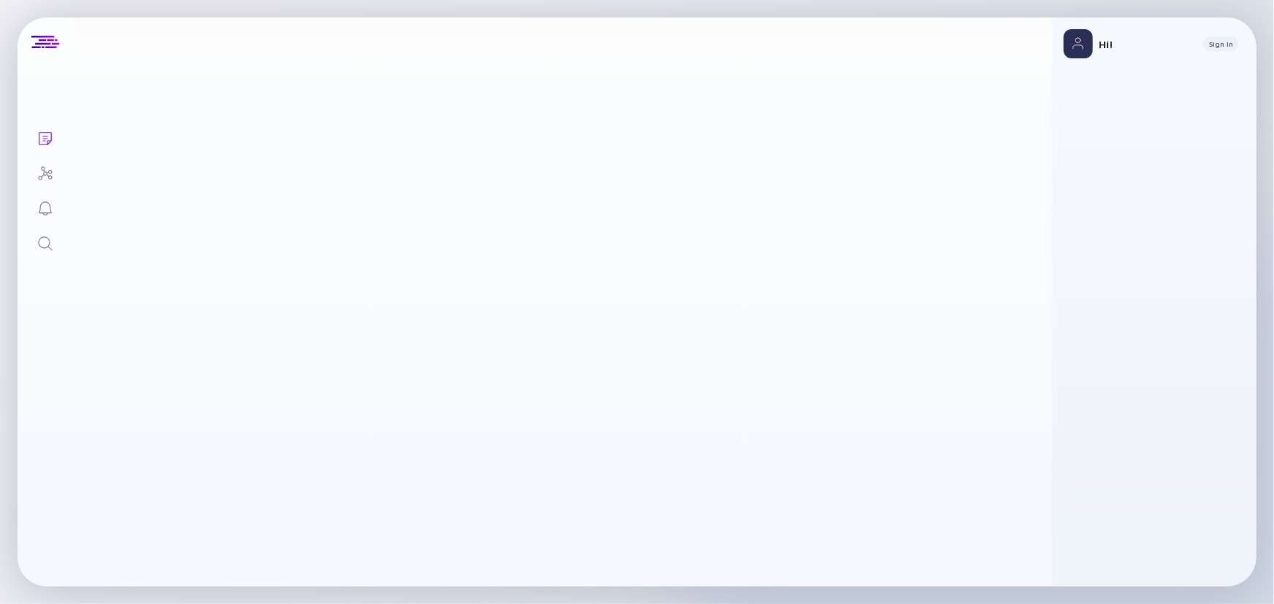
click at [51, 253] on div "Search" at bounding box center [46, 245] width 18 height 20
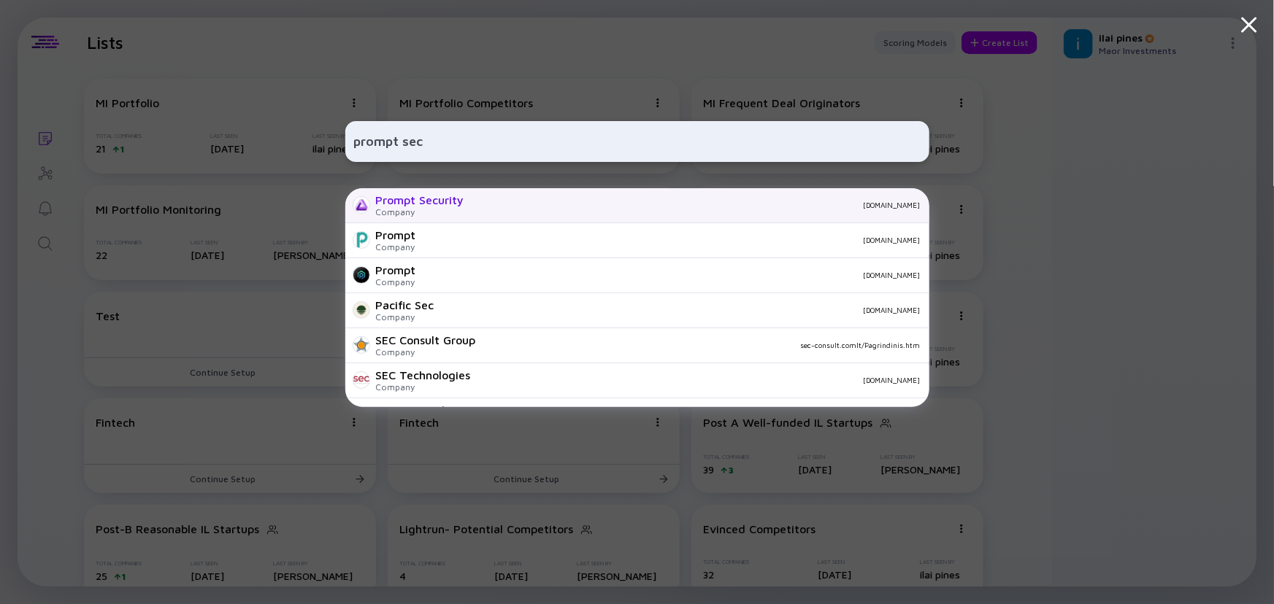
type input "prompt sec"
click at [415, 209] on div "Company" at bounding box center [420, 212] width 88 height 11
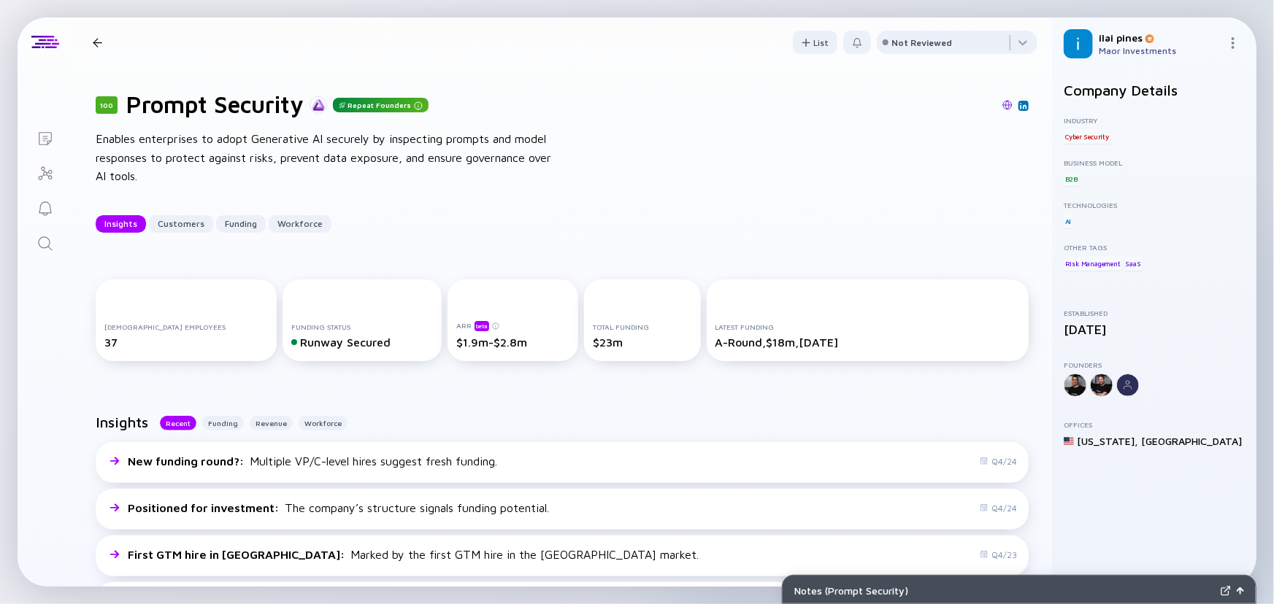
click at [47, 249] on icon "Search" at bounding box center [46, 244] width 18 height 18
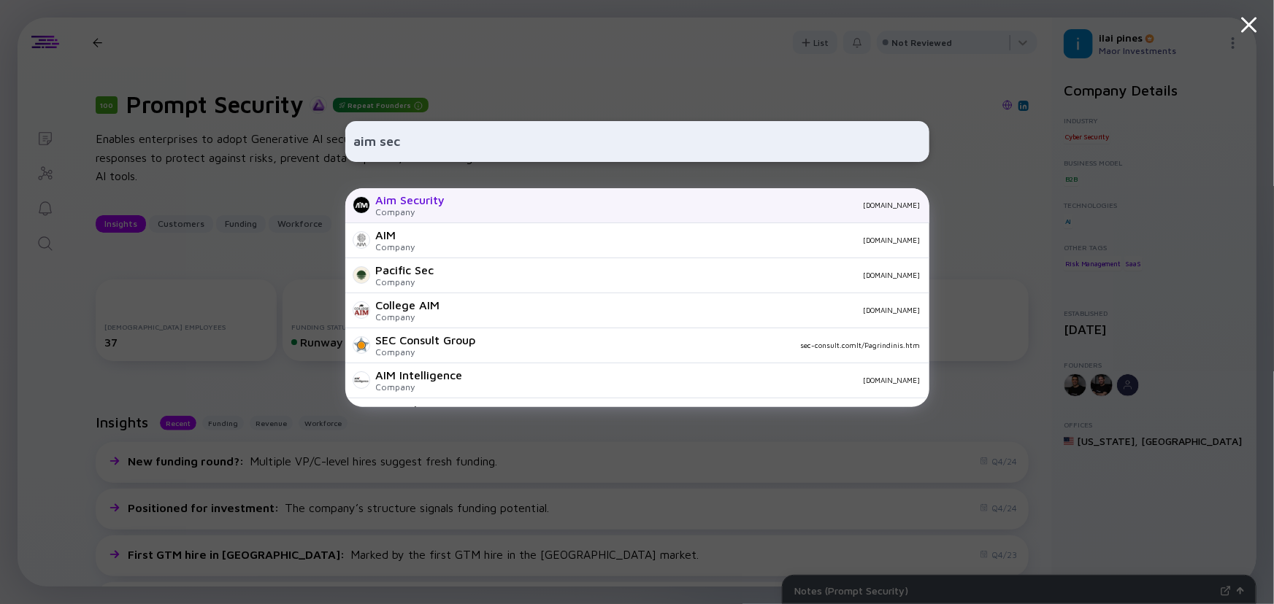
type input "aim sec"
click at [409, 201] on div "Aim Security" at bounding box center [410, 199] width 69 height 13
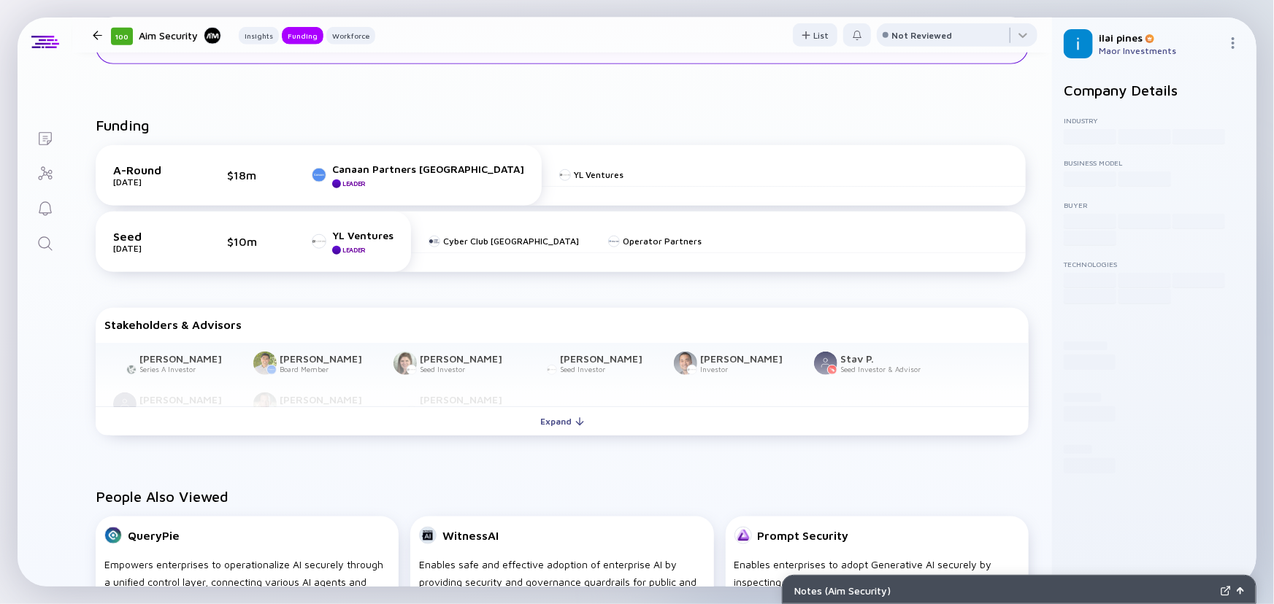
scroll to position [616, 0]
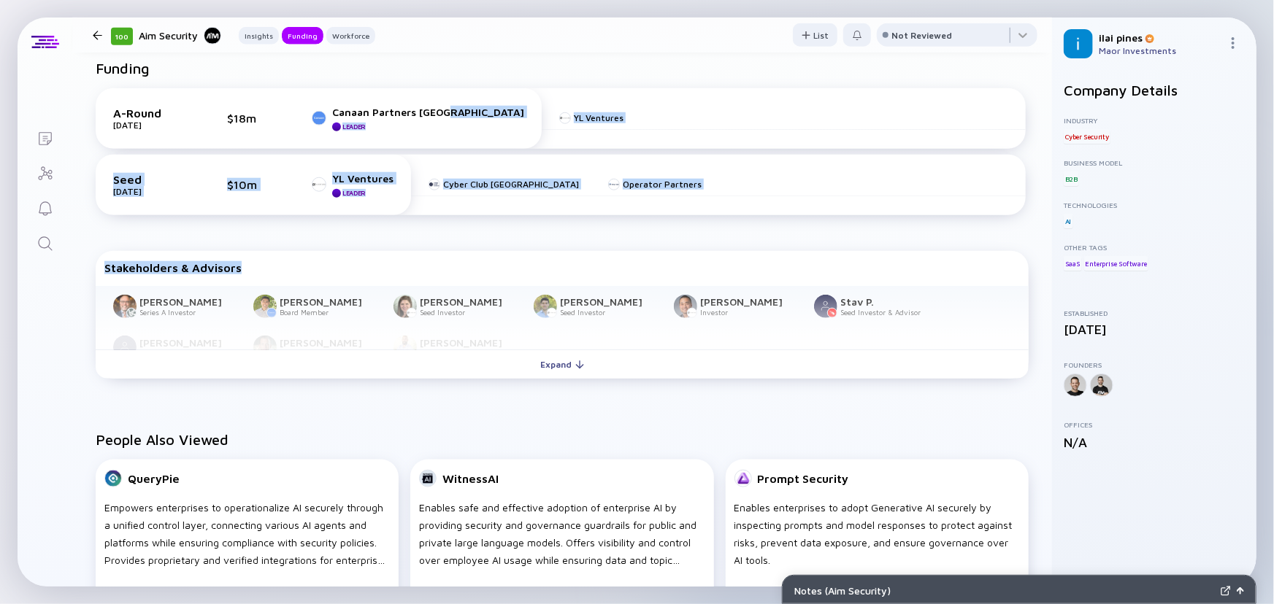
drag, startPoint x: 375, startPoint y: 234, endPoint x: 449, endPoint y: 75, distance: 175.1
click at [448, 75] on div "Funding A-Round [DATE] $18m Canaan Partners Israel Leader YL Ventures Seed [DAT…" at bounding box center [562, 223] width 980 height 372
click at [449, 75] on div "Funding" at bounding box center [562, 74] width 933 height 28
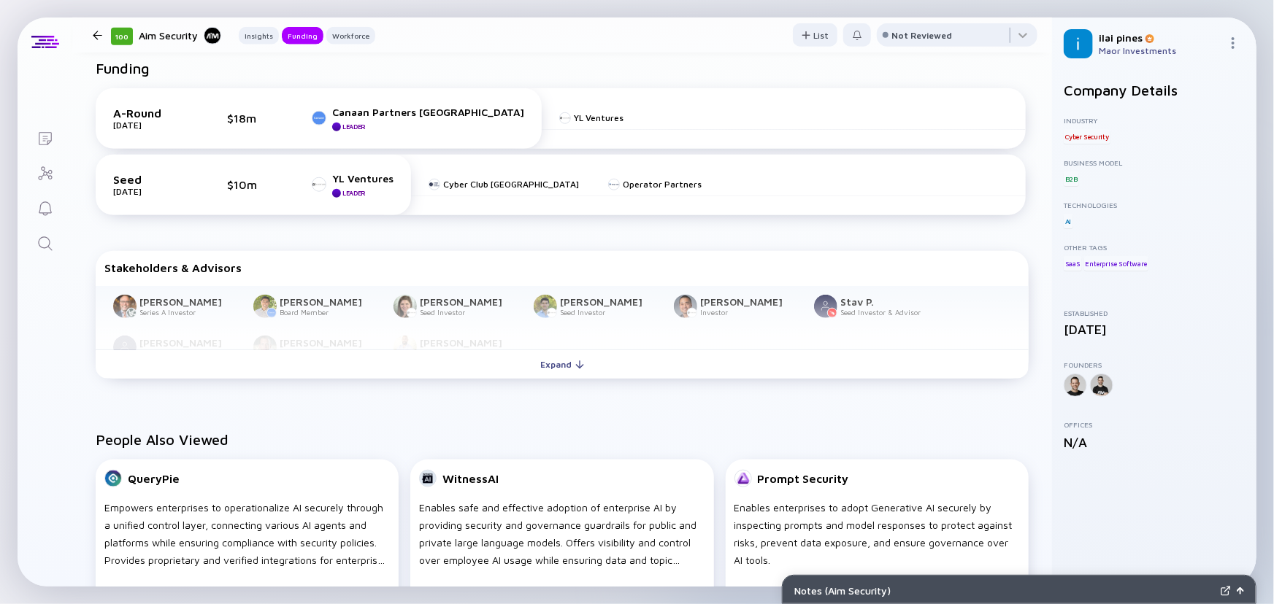
click at [47, 245] on icon "Search" at bounding box center [46, 244] width 18 height 18
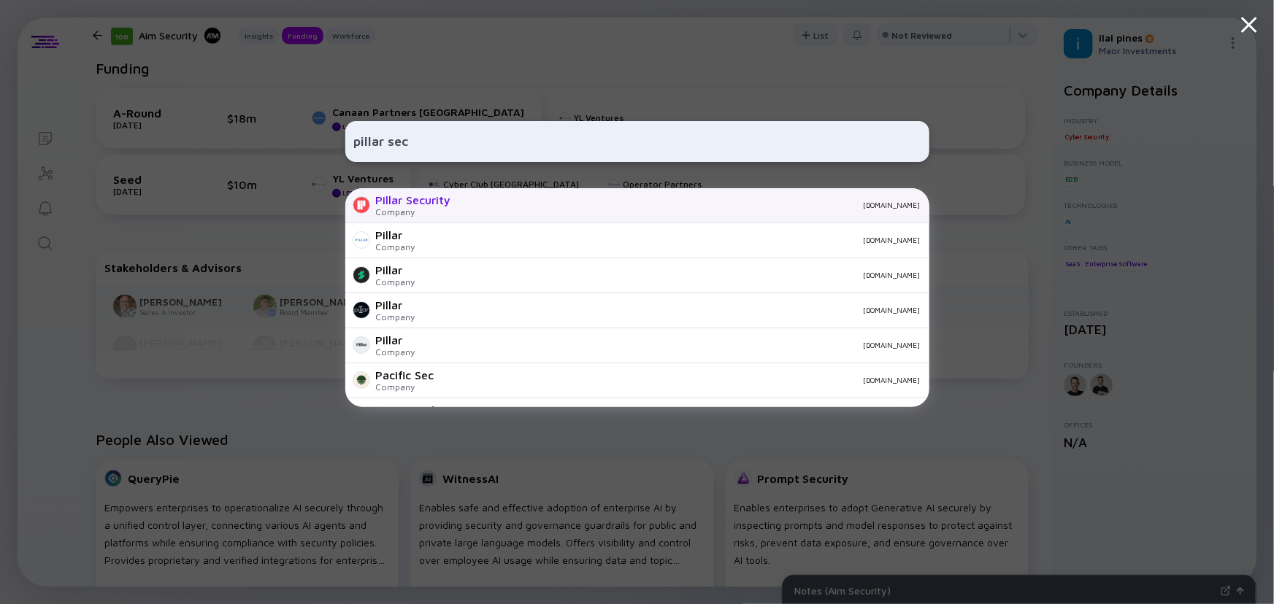
type input "pillar sec"
click at [404, 198] on div "Pillar Security" at bounding box center [413, 199] width 75 height 13
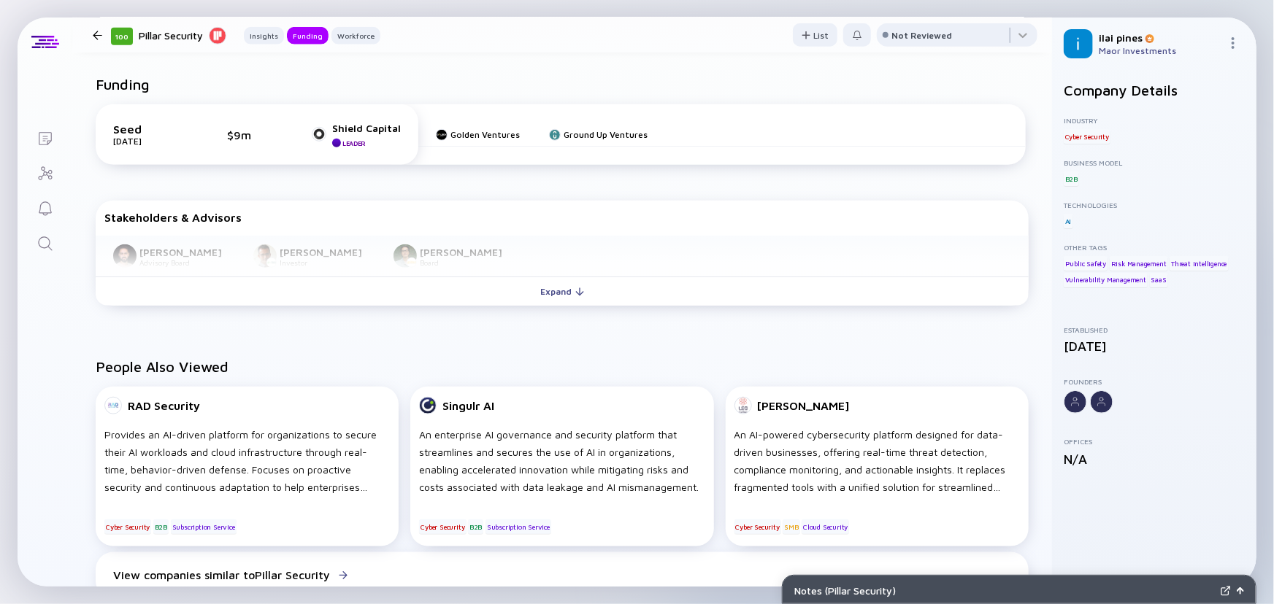
scroll to position [531, 0]
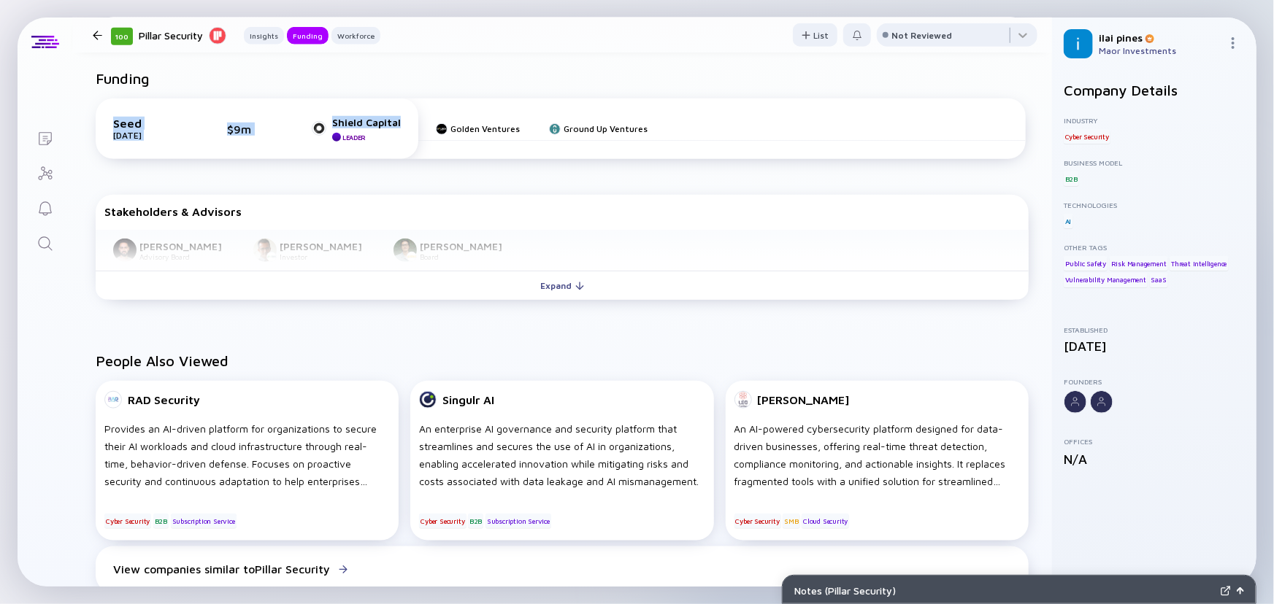
drag, startPoint x: 320, startPoint y: 172, endPoint x: 342, endPoint y: 79, distance: 96.0
click at [342, 79] on div "Funding Seed [DATE] $9m Shield Capital Leader Golden Ventures Ground Up Ventures" at bounding box center [562, 123] width 933 height 107
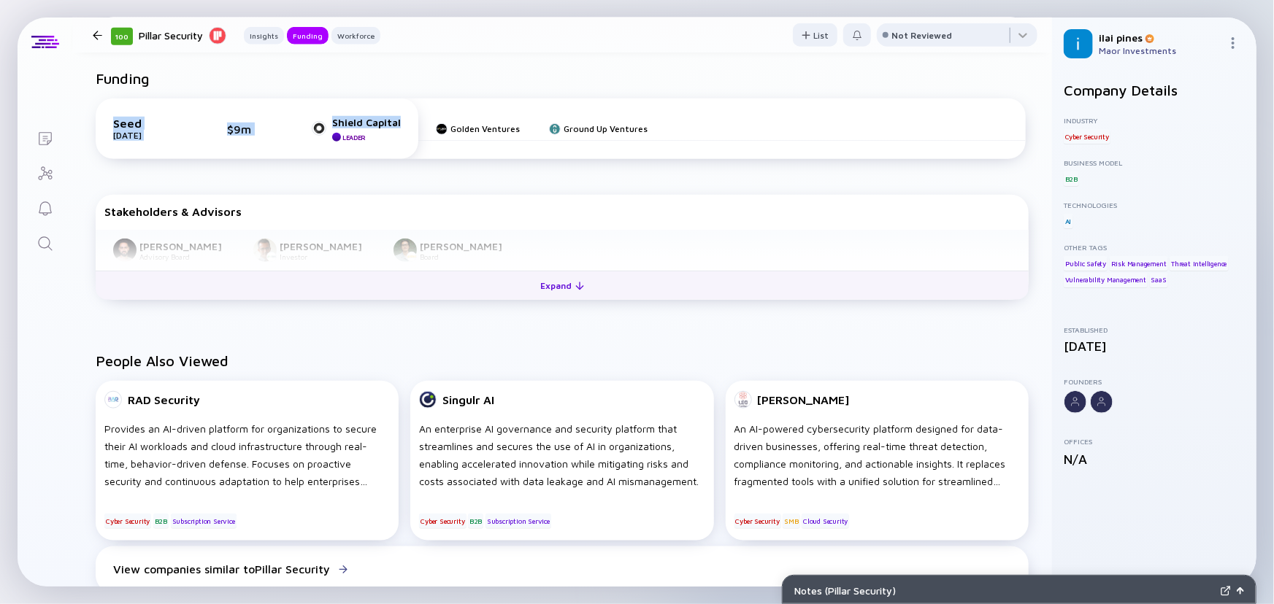
click at [321, 285] on button "Expand" at bounding box center [562, 285] width 933 height 29
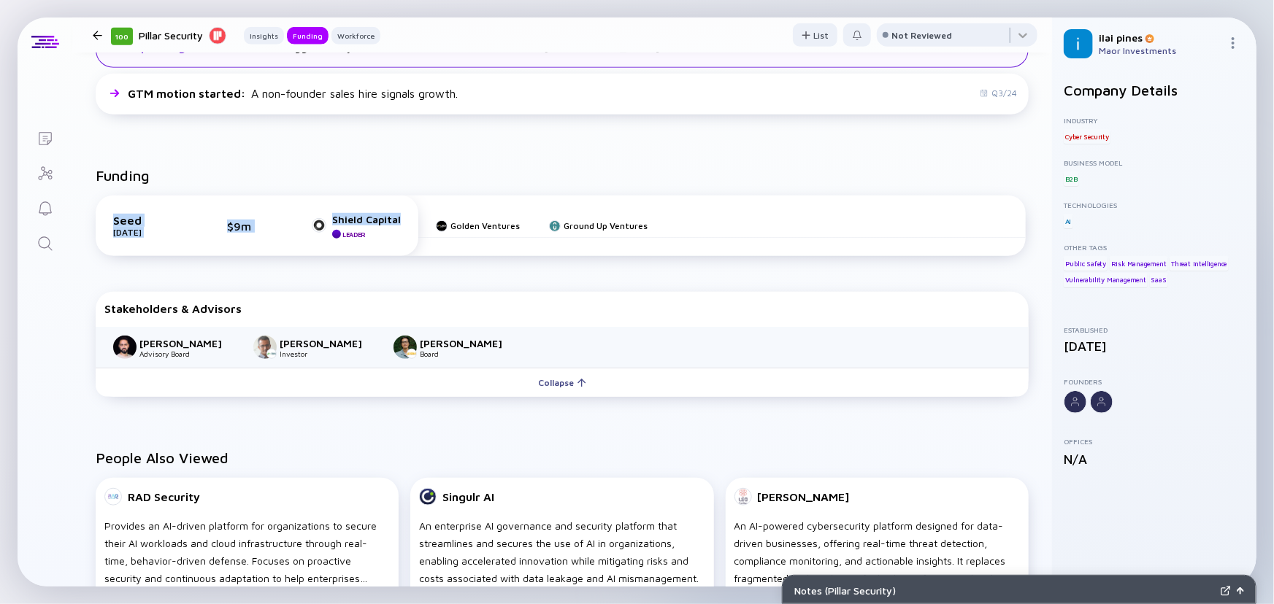
scroll to position [331, 0]
